Goal: Information Seeking & Learning: Learn about a topic

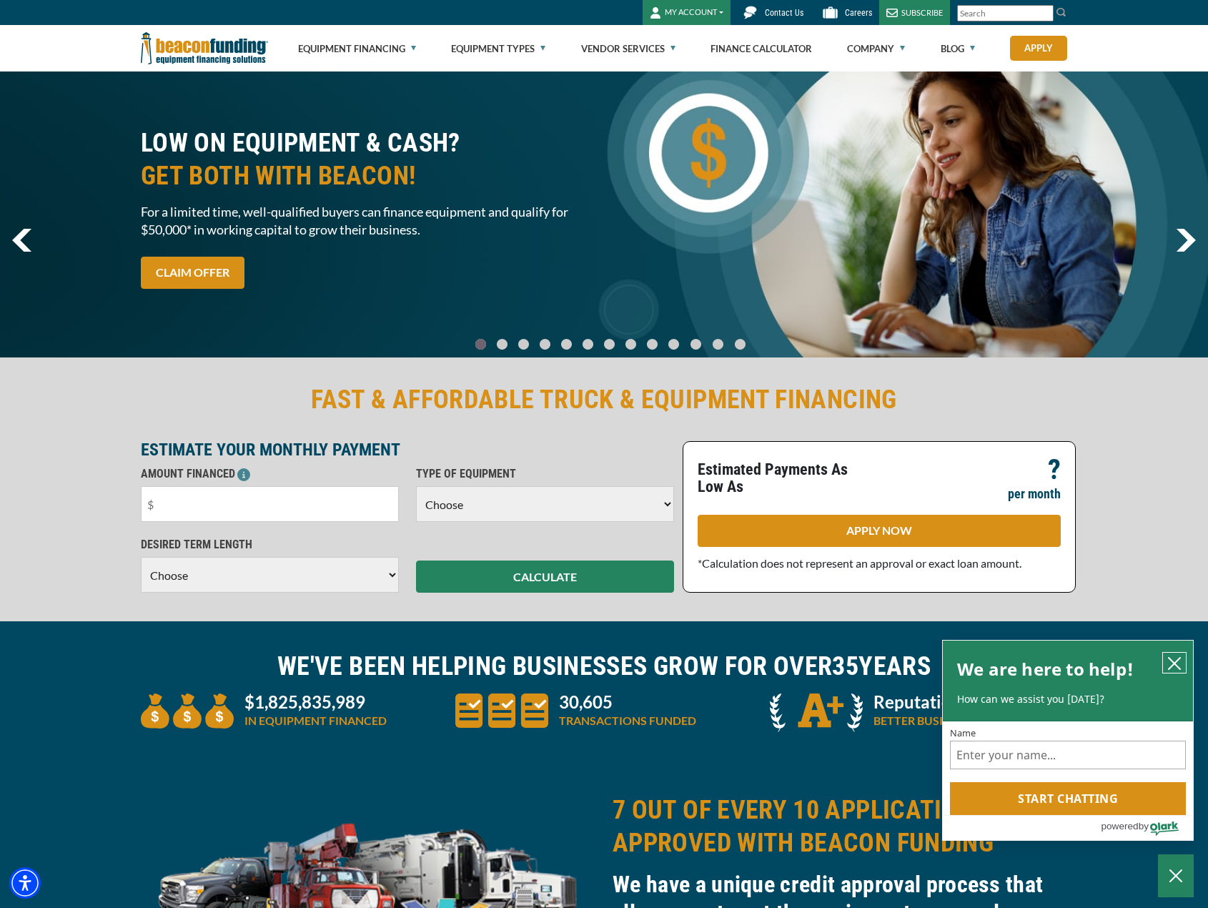
click at [1168, 660] on icon "close chatbox" at bounding box center [1174, 663] width 14 height 14
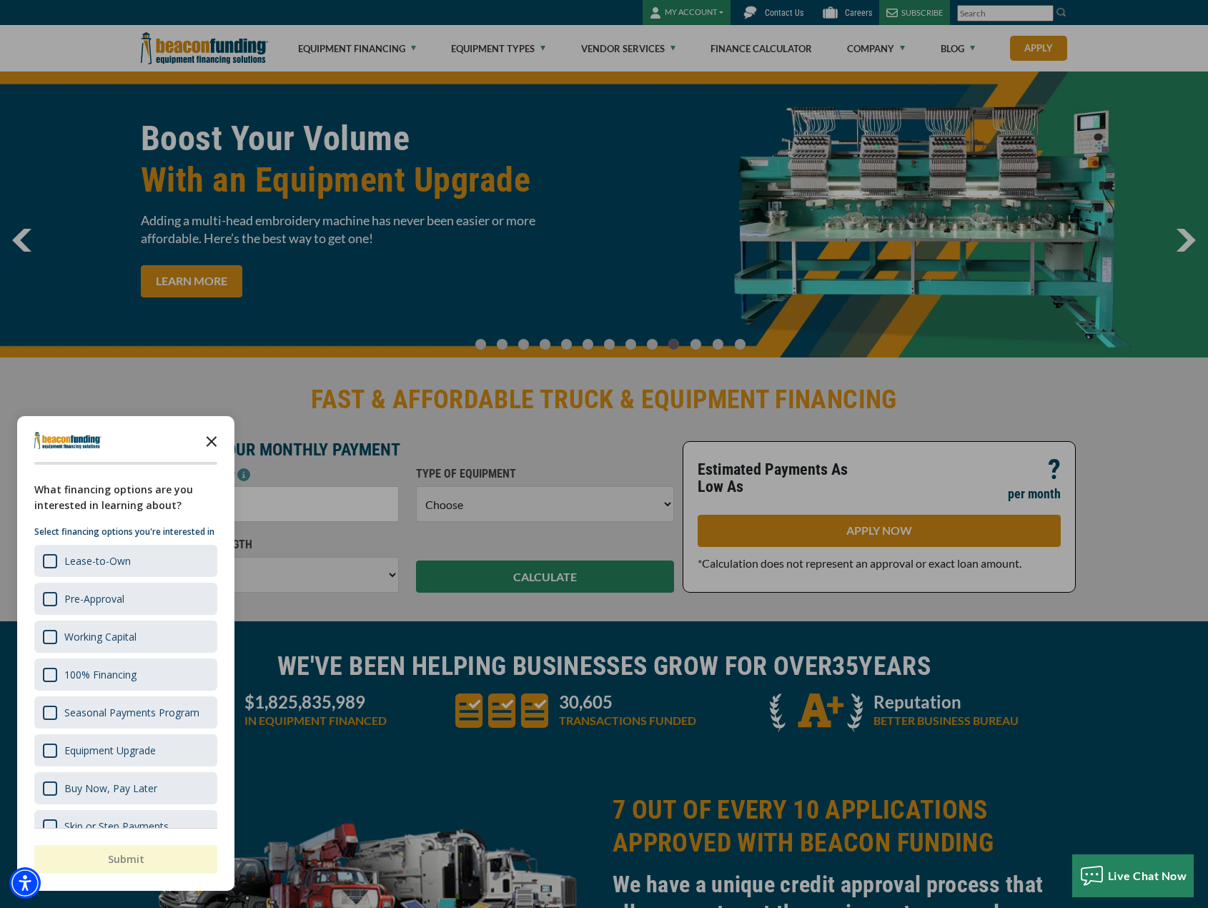
click at [209, 435] on icon "Close the survey" at bounding box center [211, 440] width 29 height 29
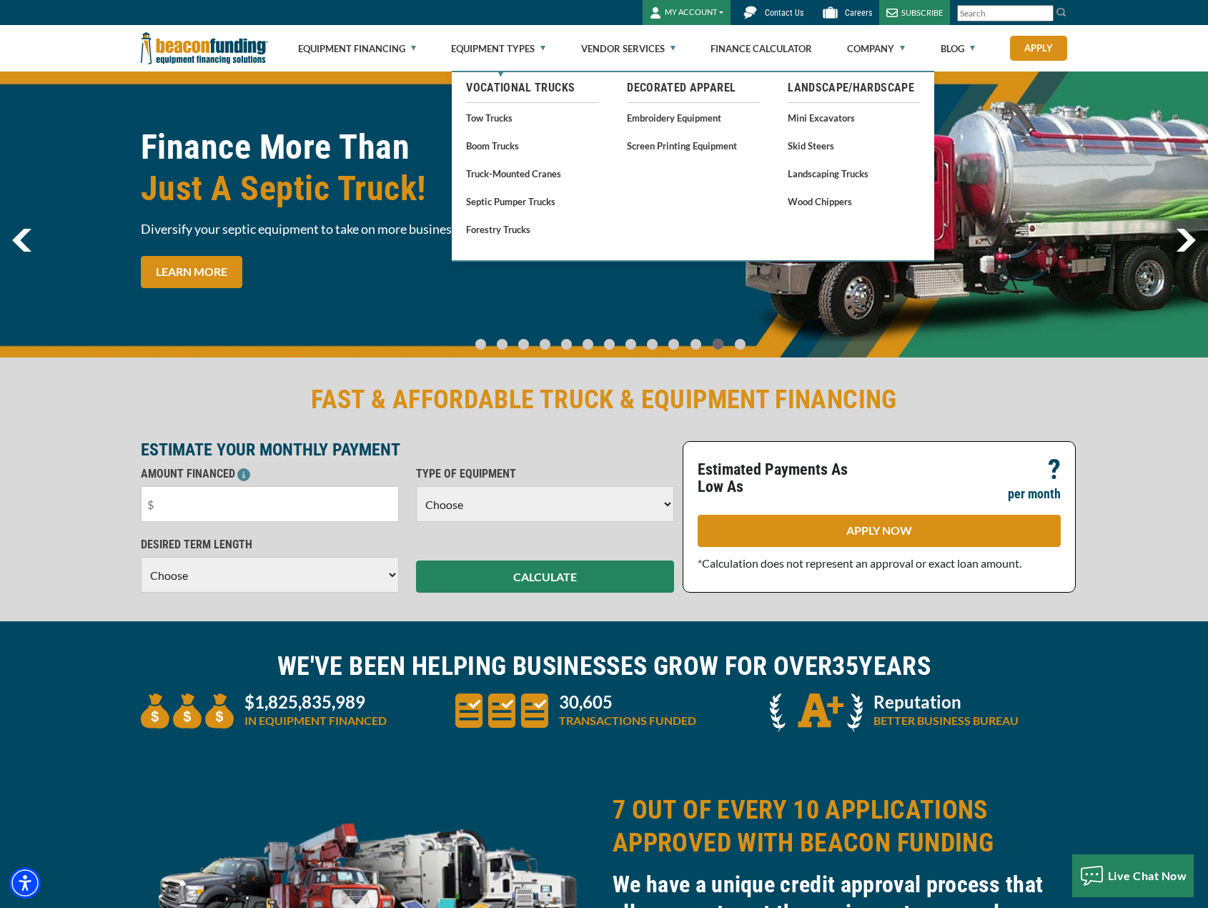
click at [697, 132] on li "Screen Printing Equipment" at bounding box center [693, 143] width 132 height 24
click at [697, 120] on link "Embroidery Equipment" at bounding box center [693, 118] width 132 height 18
